Goal: Task Accomplishment & Management: Use online tool/utility

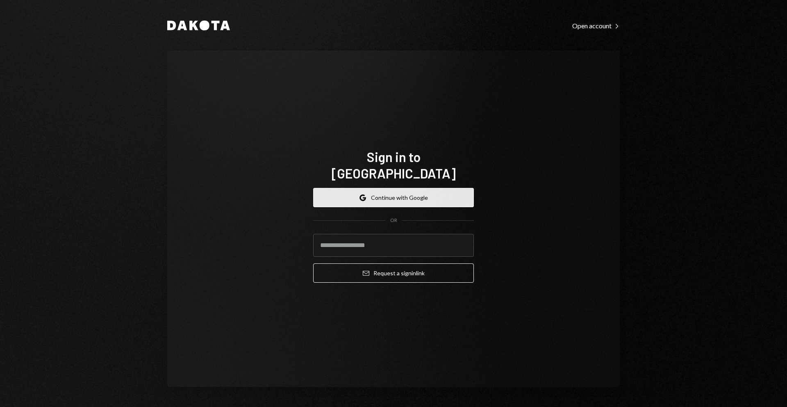
click at [421, 192] on button "Google Continue with Google" at bounding box center [393, 197] width 161 height 19
click at [419, 242] on input "email" at bounding box center [393, 245] width 161 height 23
click at [398, 188] on button "Google Continue with Google" at bounding box center [393, 197] width 161 height 19
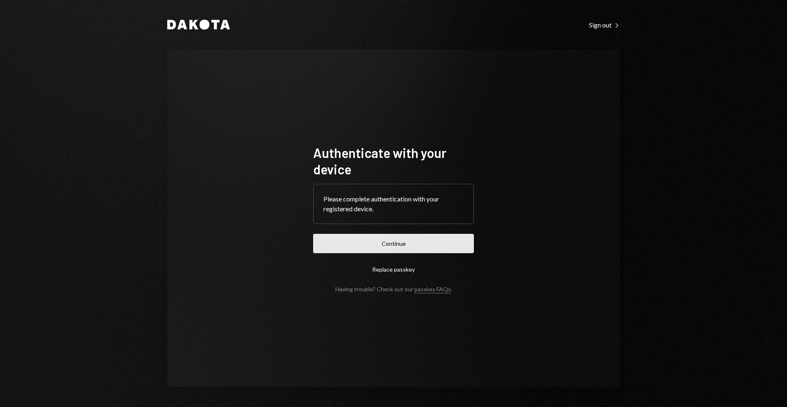
click at [407, 248] on button "Continue" at bounding box center [393, 243] width 161 height 19
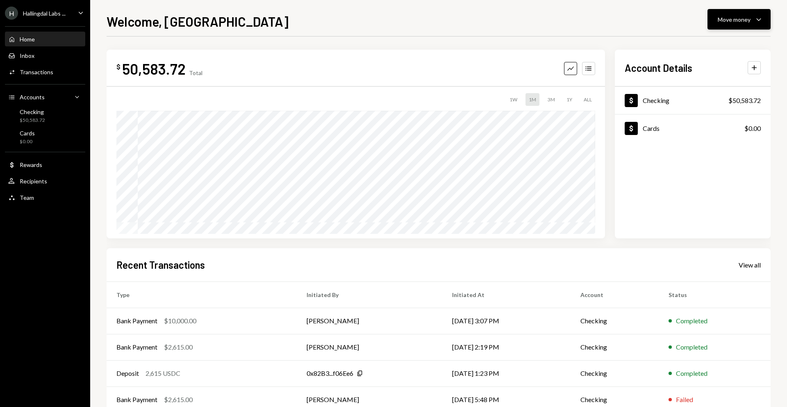
click at [740, 12] on button "Move money Caret Down" at bounding box center [739, 19] width 63 height 20
click at [726, 46] on div "Send" at bounding box center [733, 44] width 60 height 9
